Goal: Task Accomplishment & Management: Manage account settings

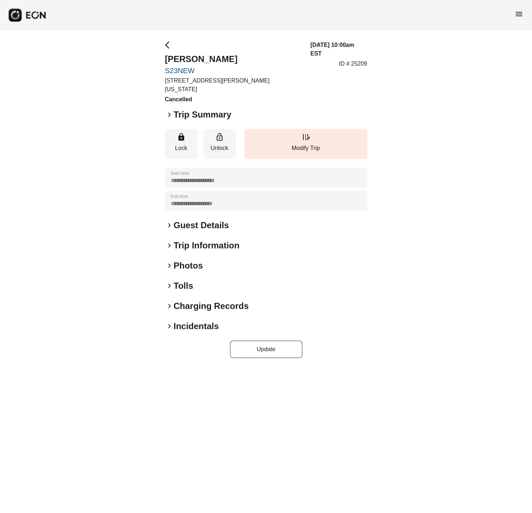
click at [167, 262] on span "keyboard_arrow_right" at bounding box center [169, 266] width 9 height 9
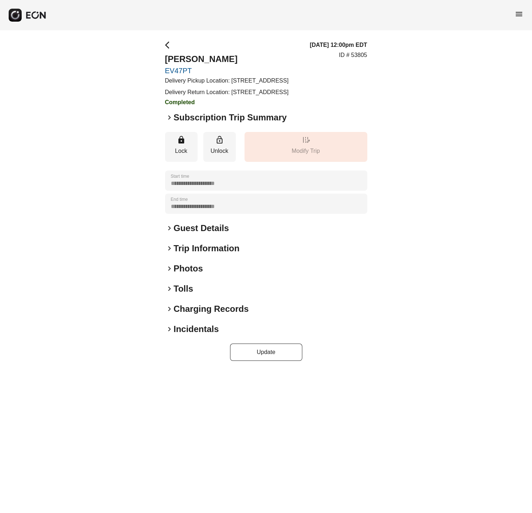
click at [169, 122] on span "keyboard_arrow_right" at bounding box center [169, 117] width 9 height 9
